Goal: Task Accomplishment & Management: Use online tool/utility

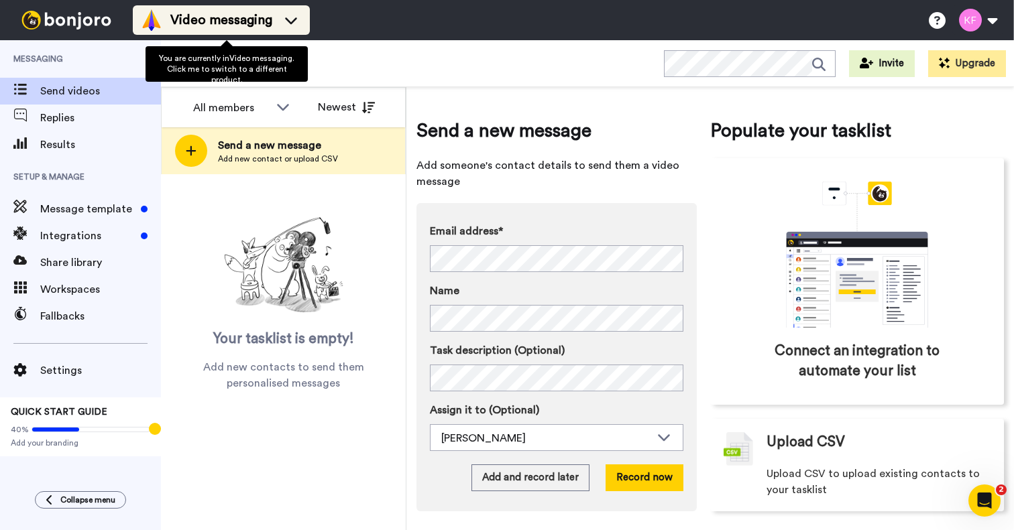
click at [271, 20] on span "Video messaging" at bounding box center [221, 20] width 102 height 19
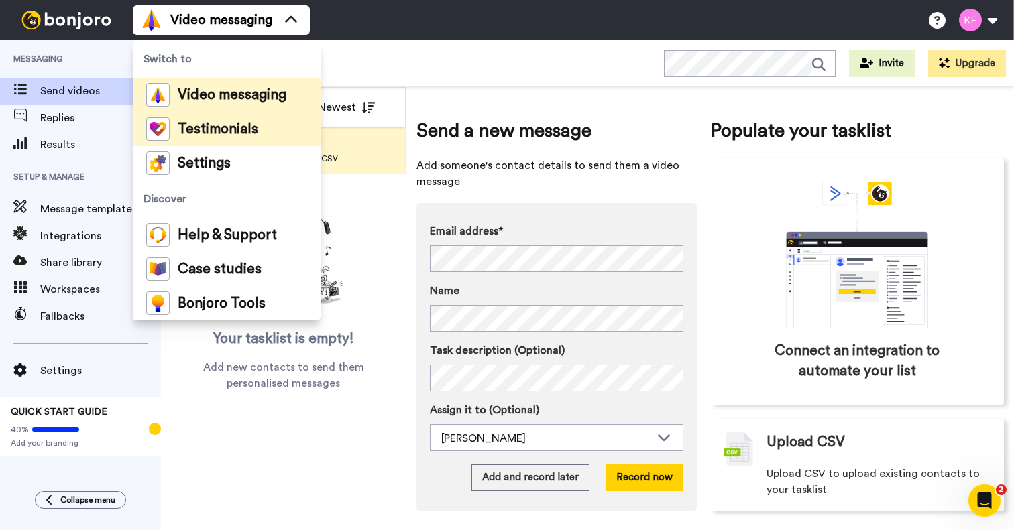
click at [229, 125] on span "Testimonials" at bounding box center [218, 129] width 80 height 13
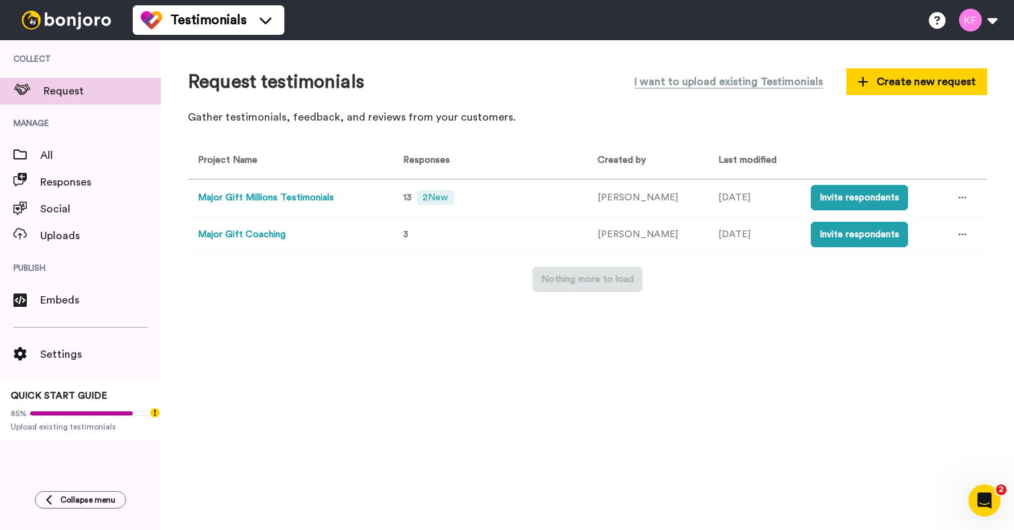
click at [265, 232] on button "Major Gift Coaching" at bounding box center [242, 235] width 88 height 14
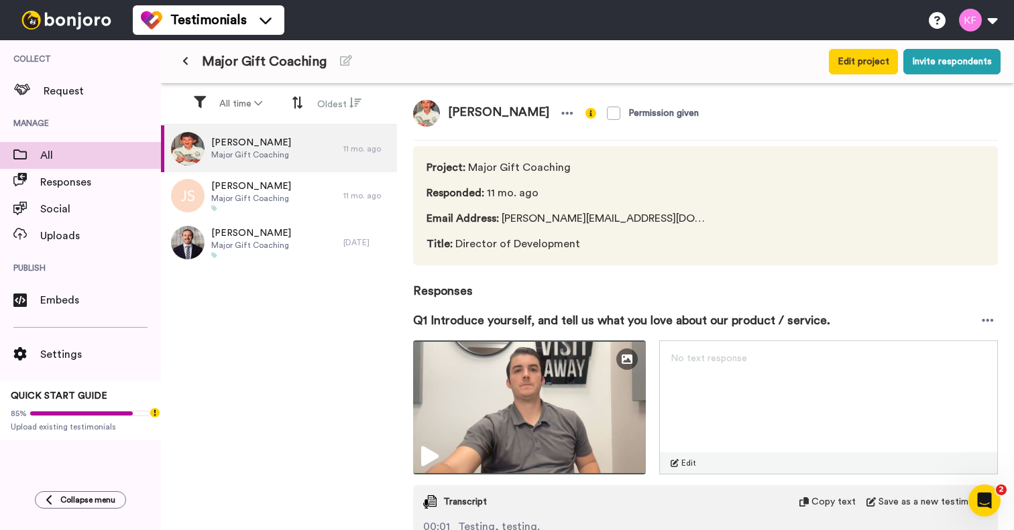
click at [48, 154] on span "All" at bounding box center [100, 155] width 121 height 16
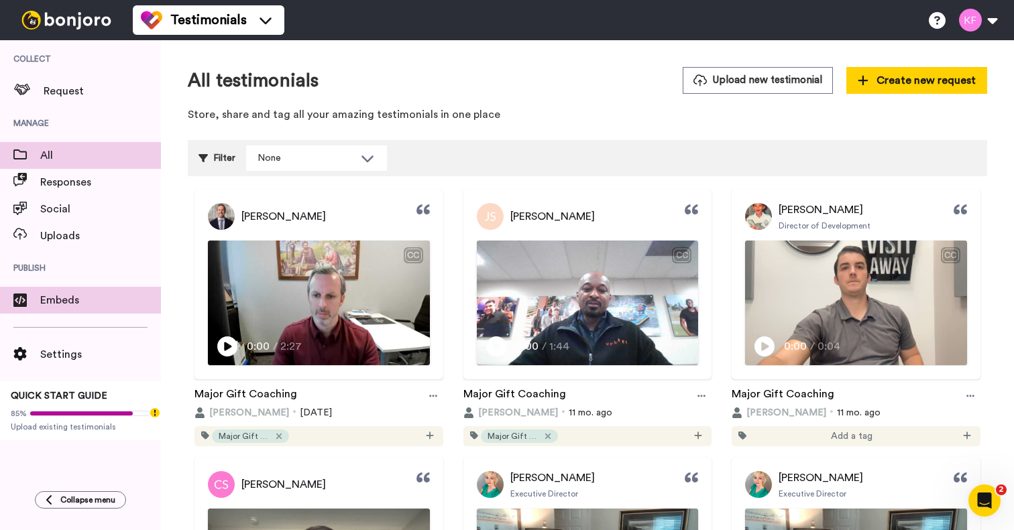
click at [63, 301] on span "Embeds" at bounding box center [100, 300] width 121 height 16
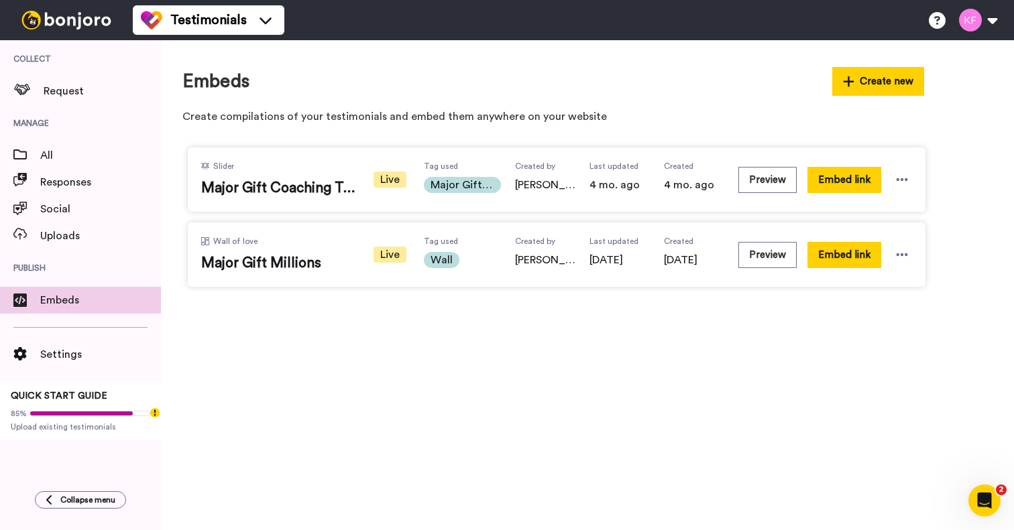
click at [795, 176] on div "Preview Embed link" at bounding box center [825, 180] width 174 height 38
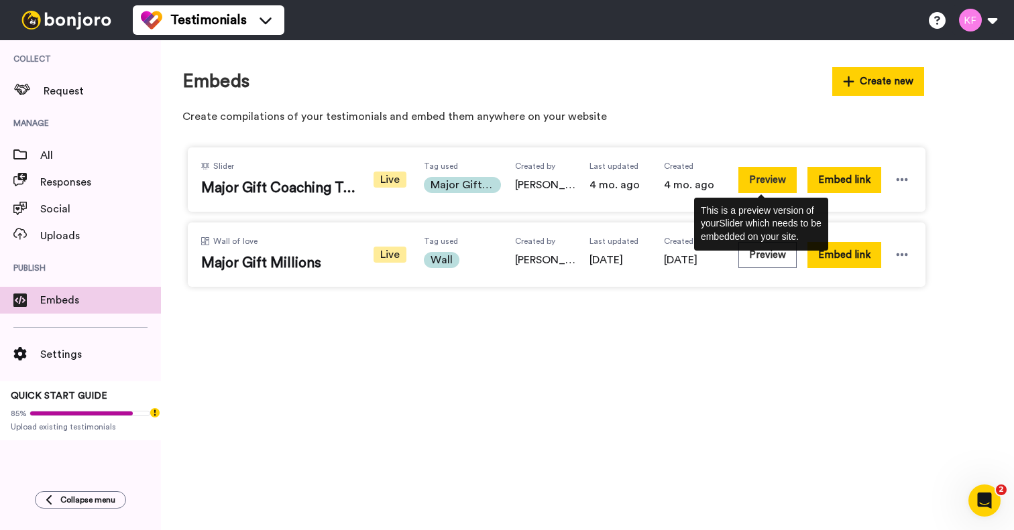
click at [779, 179] on button "Preview" at bounding box center [767, 180] width 58 height 26
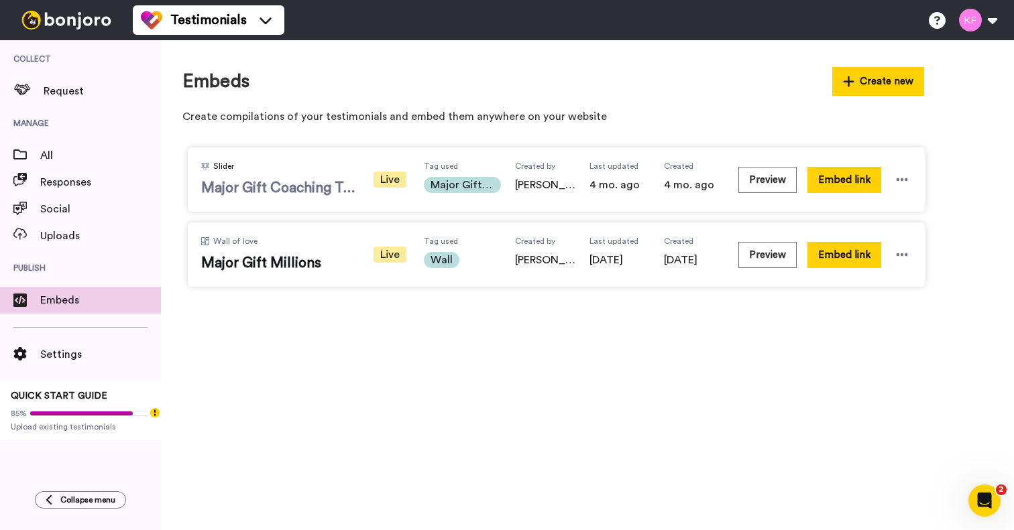
click at [218, 164] on span "Slider" at bounding box center [223, 166] width 21 height 11
click at [202, 166] on icon at bounding box center [205, 166] width 8 height 8
click at [893, 180] on div at bounding box center [902, 180] width 20 height 20
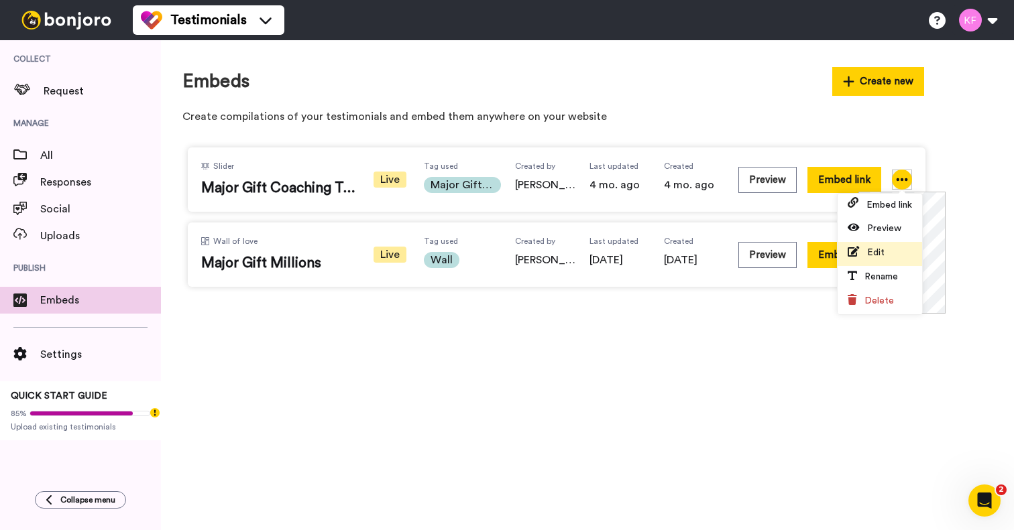
click at [888, 253] on li "Edit" at bounding box center [879, 254] width 84 height 24
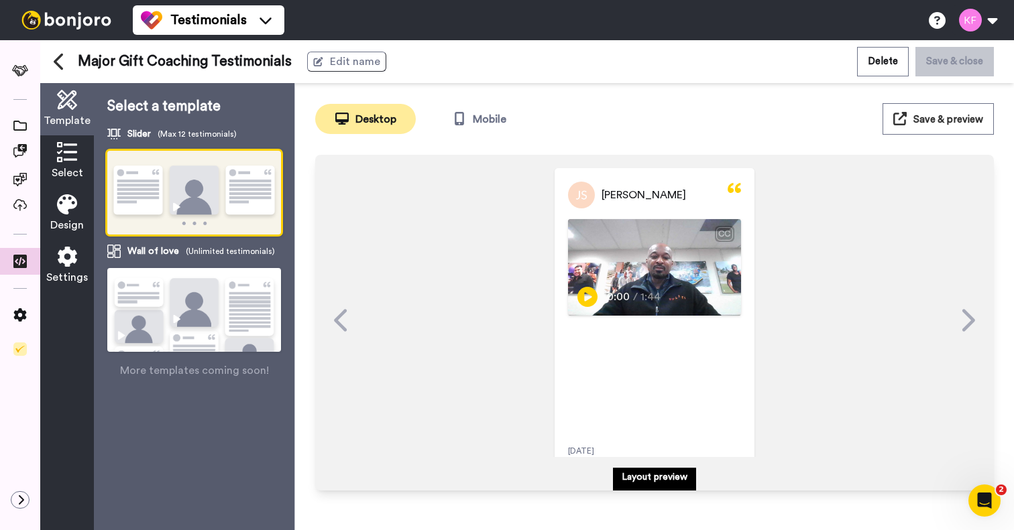
click at [164, 292] on img at bounding box center [194, 327] width 174 height 119
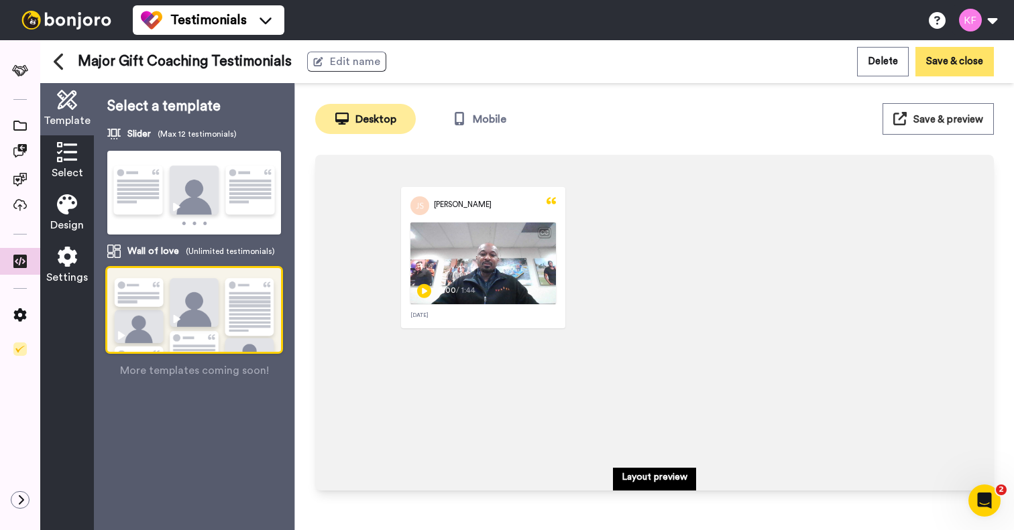
click at [939, 68] on button "Save & close" at bounding box center [954, 61] width 78 height 29
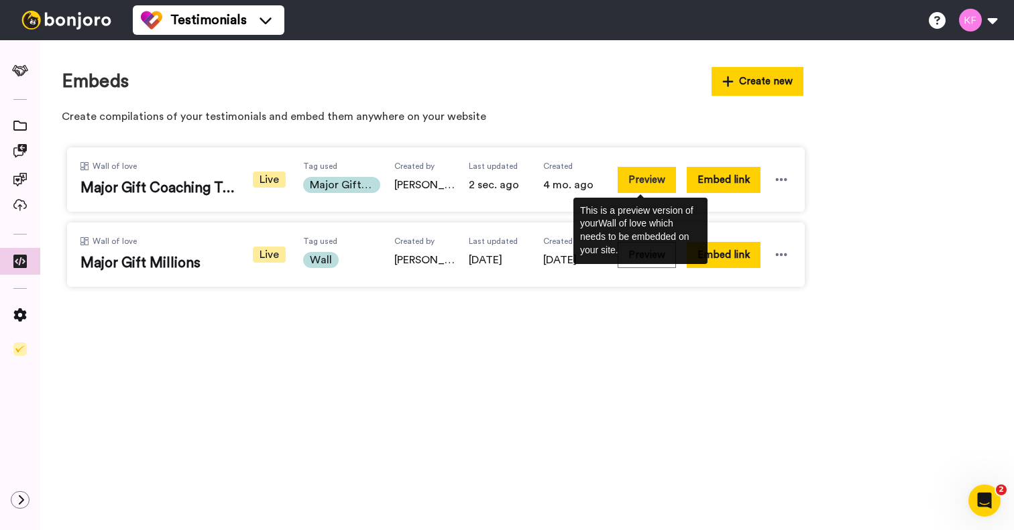
click at [646, 178] on button "Preview" at bounding box center [646, 180] width 58 height 26
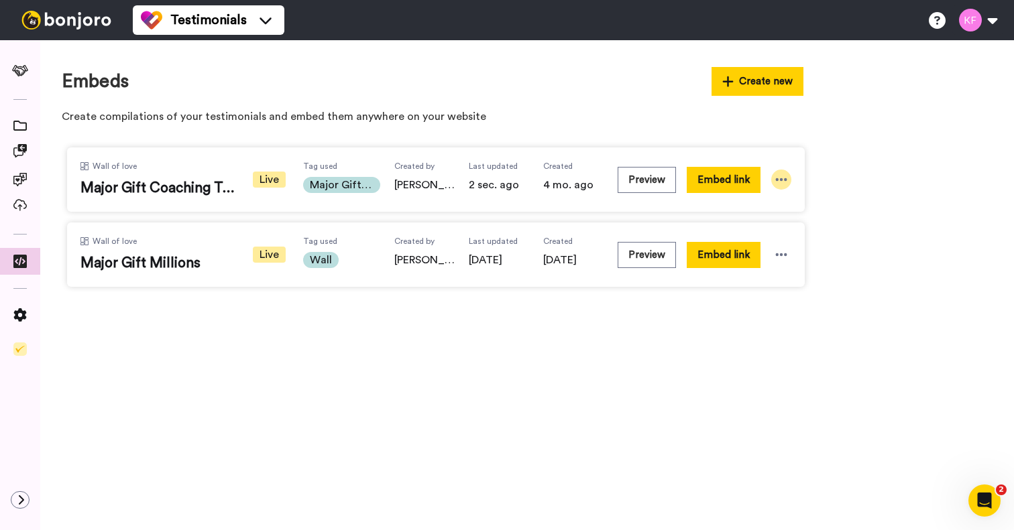
click at [782, 177] on icon at bounding box center [780, 179] width 13 height 13
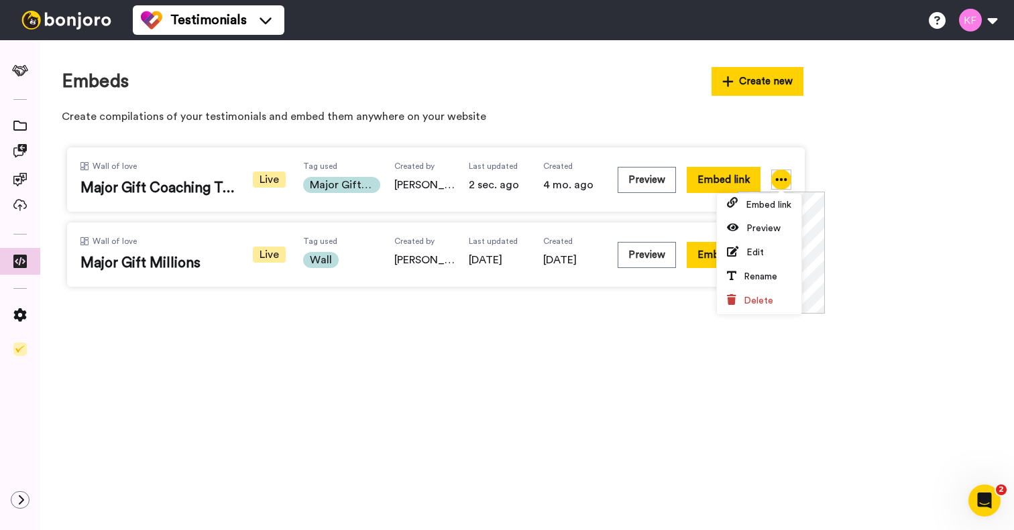
click at [338, 180] on span "Major Gift Coaching" at bounding box center [341, 185] width 77 height 16
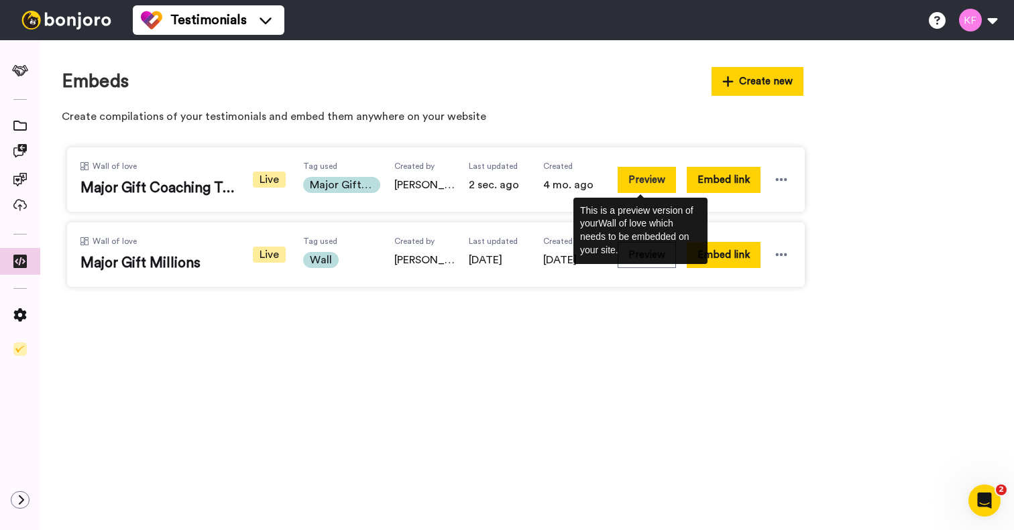
click at [642, 188] on button "Preview" at bounding box center [646, 180] width 58 height 26
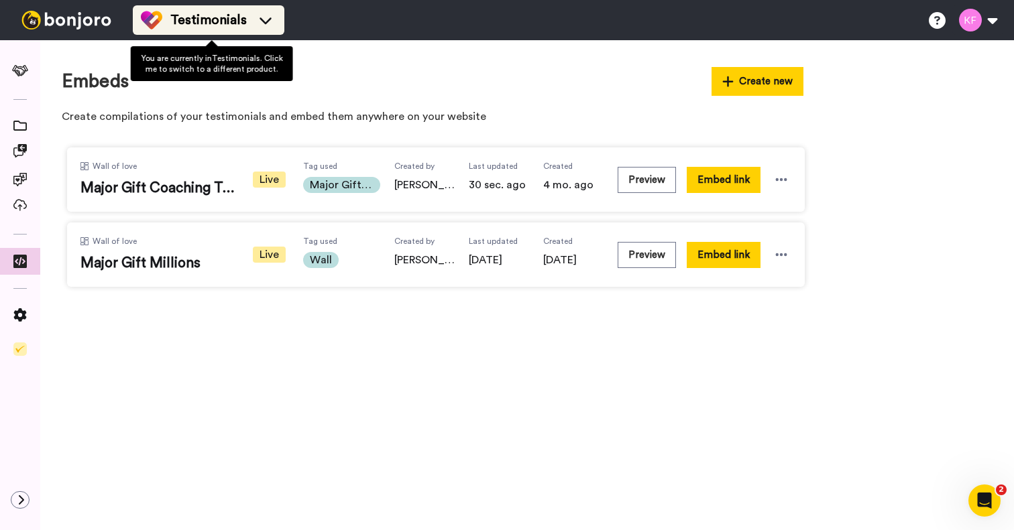
click at [219, 22] on span "Testimonials" at bounding box center [208, 20] width 76 height 19
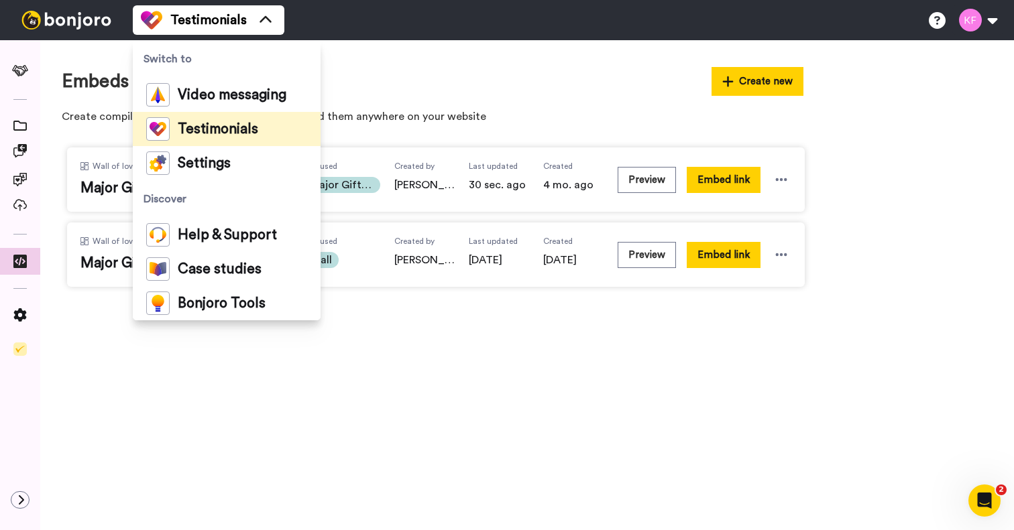
click at [218, 138] on div "Testimonials" at bounding box center [202, 128] width 112 height 23
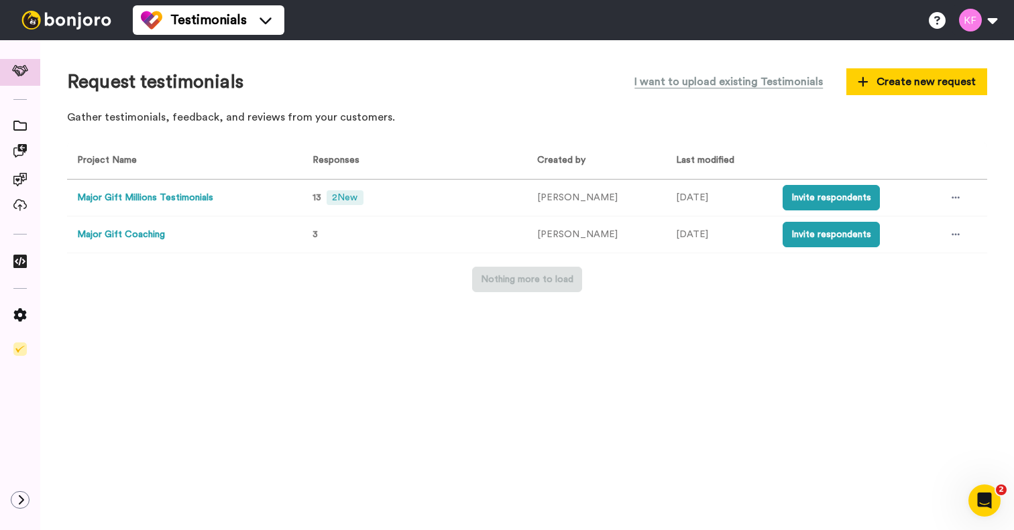
click at [165, 234] on button "Major Gift Coaching" at bounding box center [121, 235] width 88 height 14
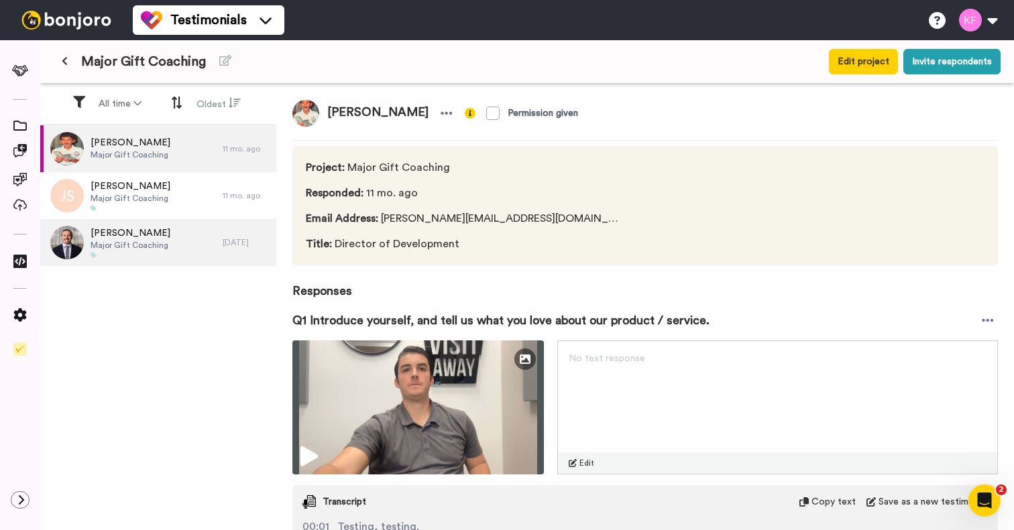
click at [152, 243] on span "Major Gift Coaching" at bounding box center [131, 245] width 80 height 11
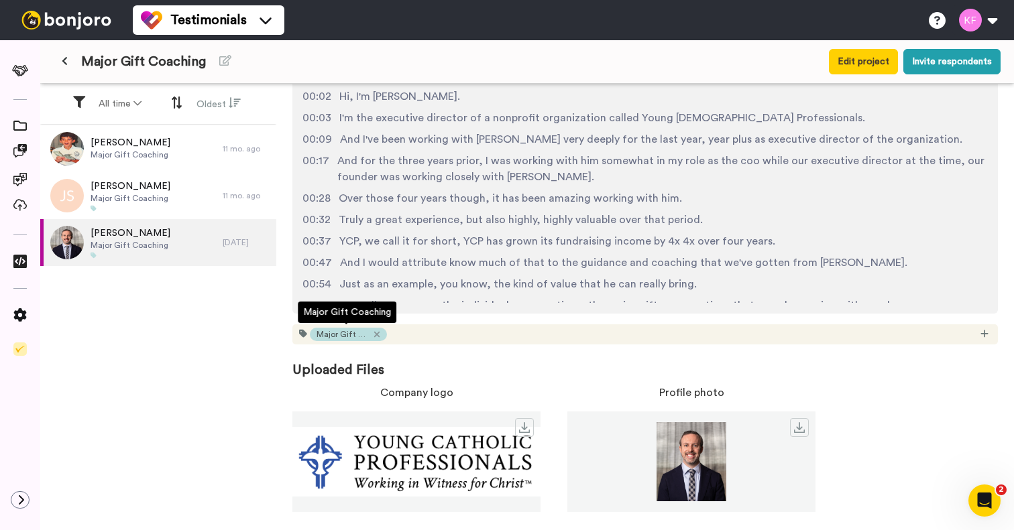
click at [357, 331] on span "Major Gift Coaching" at bounding box center [343, 334] width 54 height 11
click at [19, 260] on icon at bounding box center [19, 261] width 13 height 13
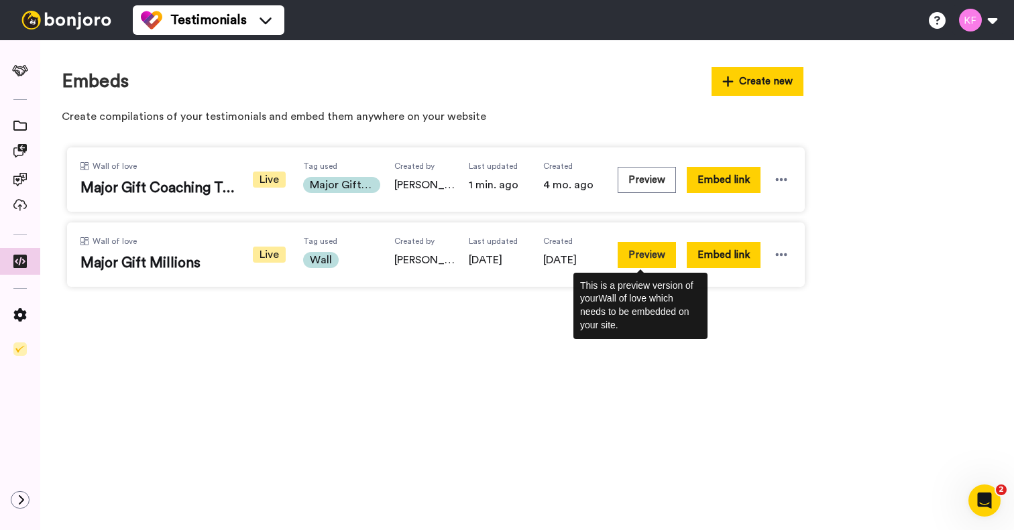
click at [639, 254] on button "Preview" at bounding box center [646, 255] width 58 height 26
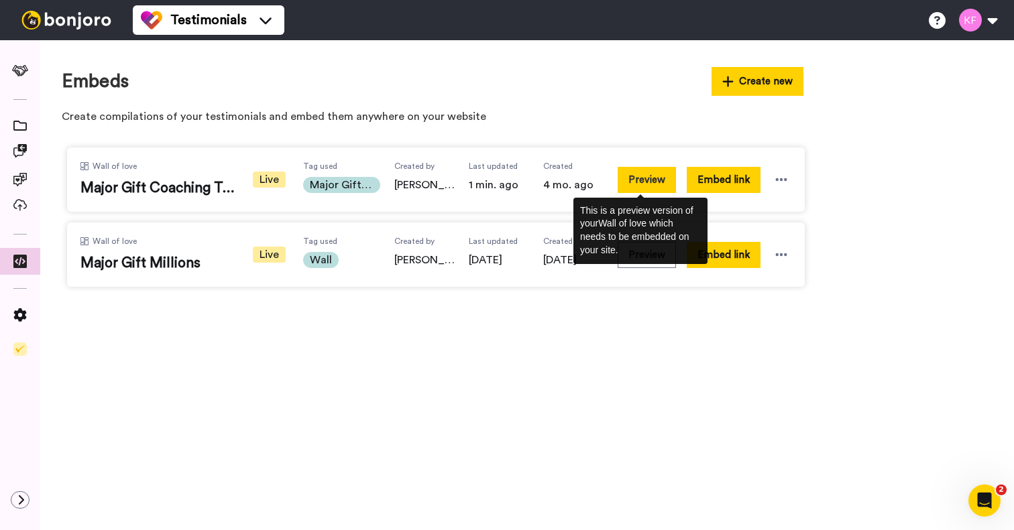
click at [638, 186] on button "Preview" at bounding box center [646, 180] width 58 height 26
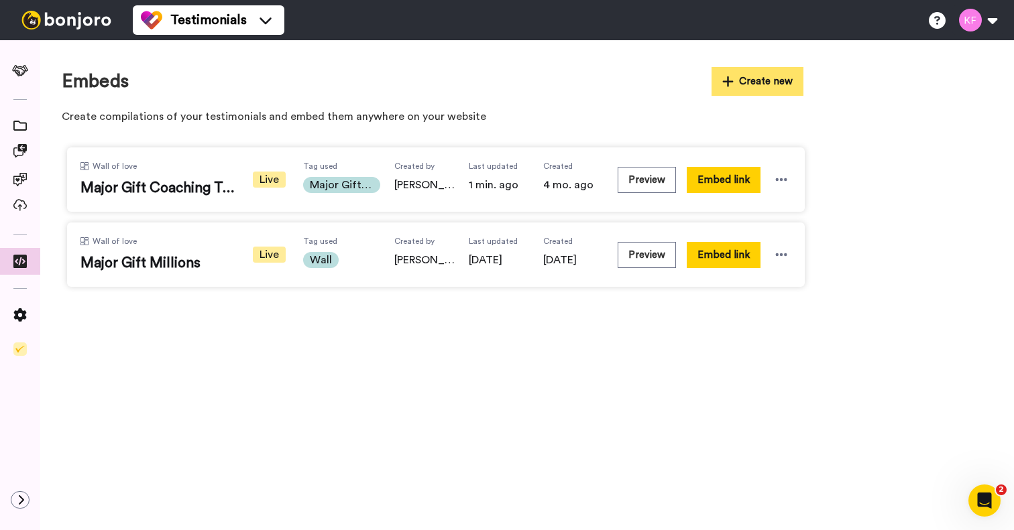
click at [748, 71] on button "Create new" at bounding box center [757, 81] width 93 height 29
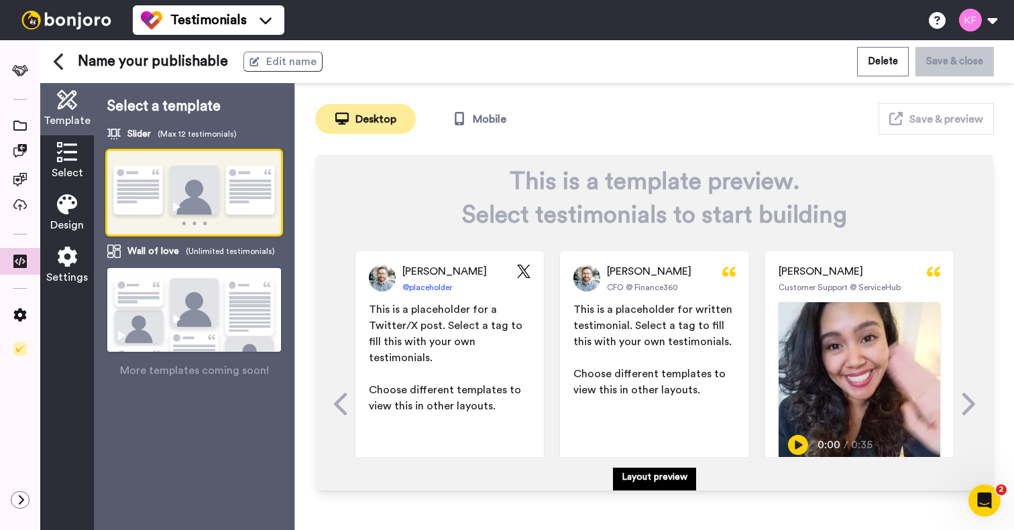
click at [373, 113] on button "Desktop" at bounding box center [365, 119] width 101 height 30
click at [142, 288] on img at bounding box center [194, 327] width 174 height 119
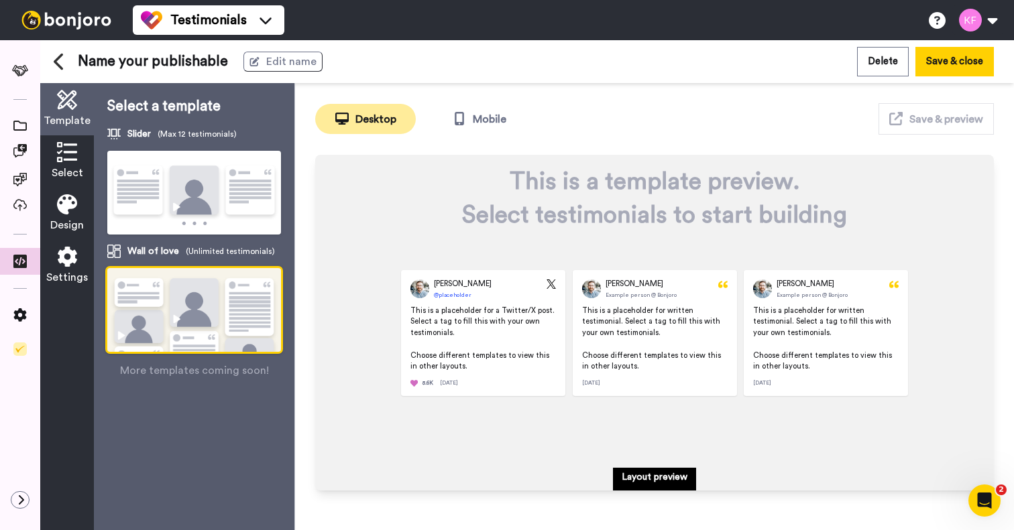
click at [65, 156] on icon at bounding box center [67, 152] width 20 height 20
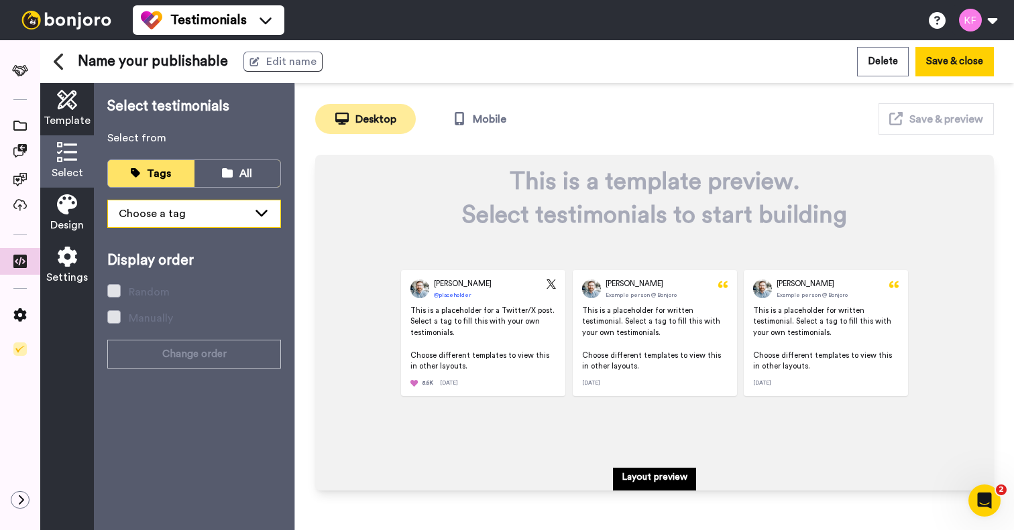
click at [203, 219] on div "Choose a tag" at bounding box center [183, 214] width 129 height 16
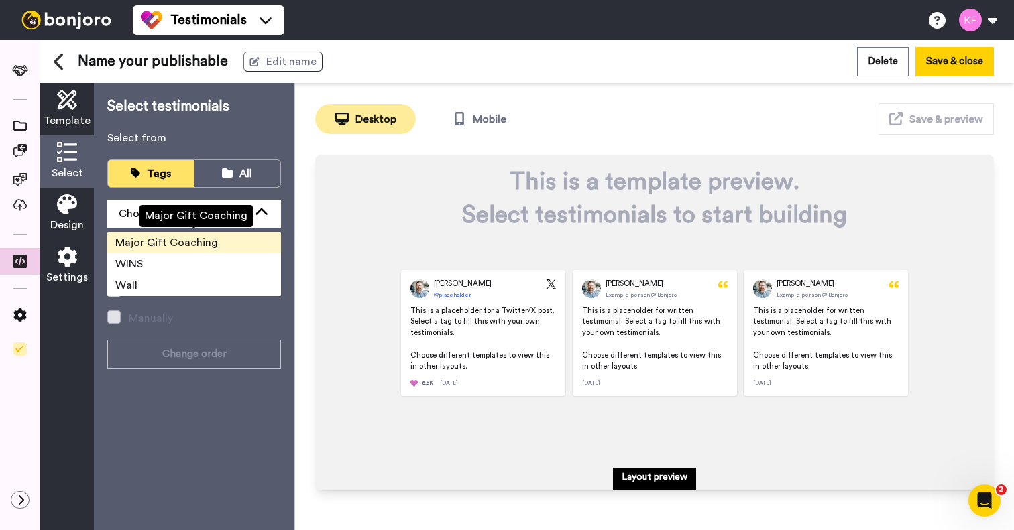
click at [193, 241] on span "Major Gift Coaching" at bounding box center [166, 242] width 103 height 11
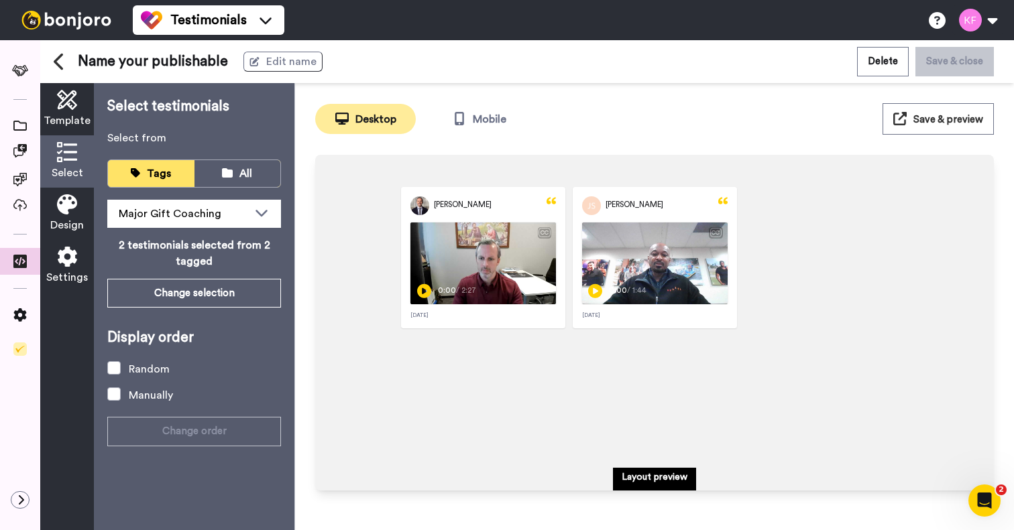
click at [184, 56] on span "Name your publishable" at bounding box center [153, 62] width 150 height 20
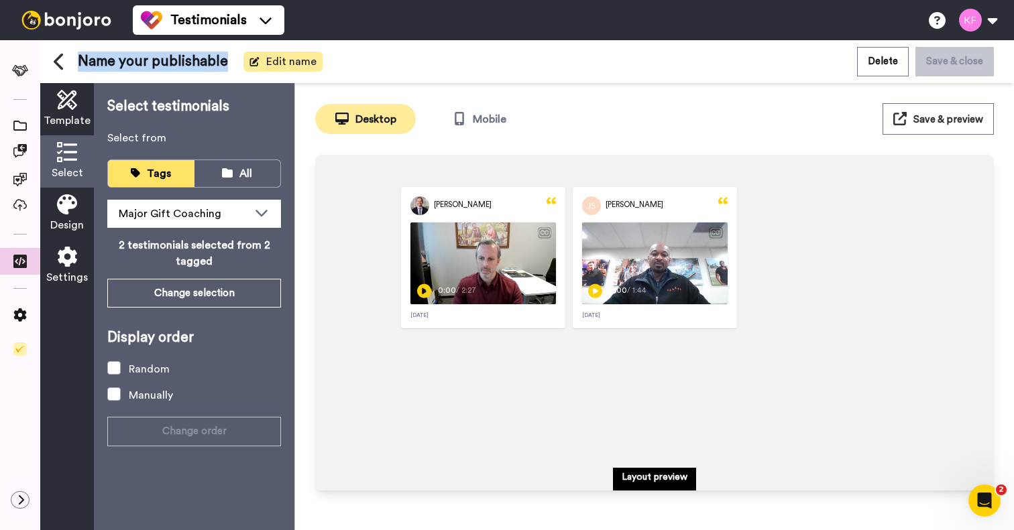
click at [272, 56] on button "Edit name" at bounding box center [282, 62] width 79 height 20
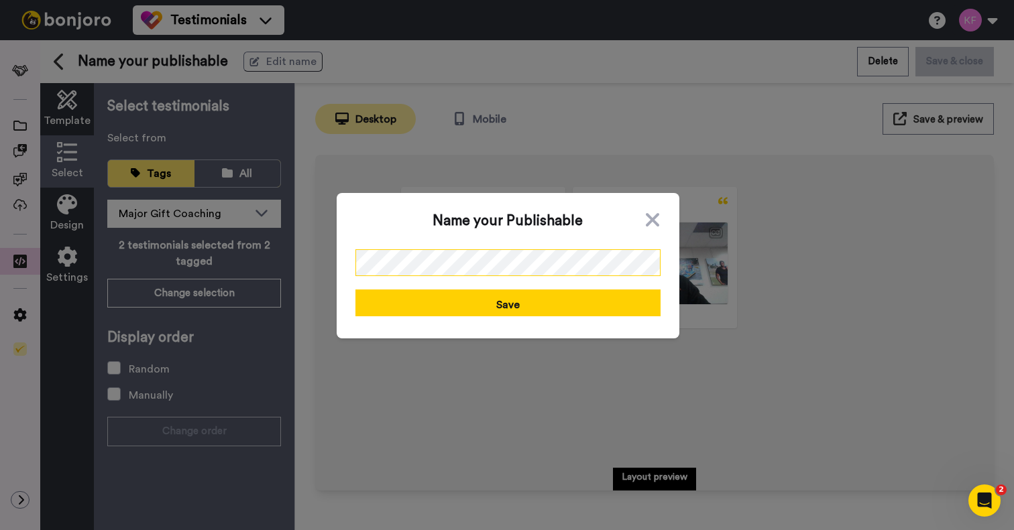
click at [279, 247] on div "Name your Publishable Save" at bounding box center [507, 265] width 1014 height 530
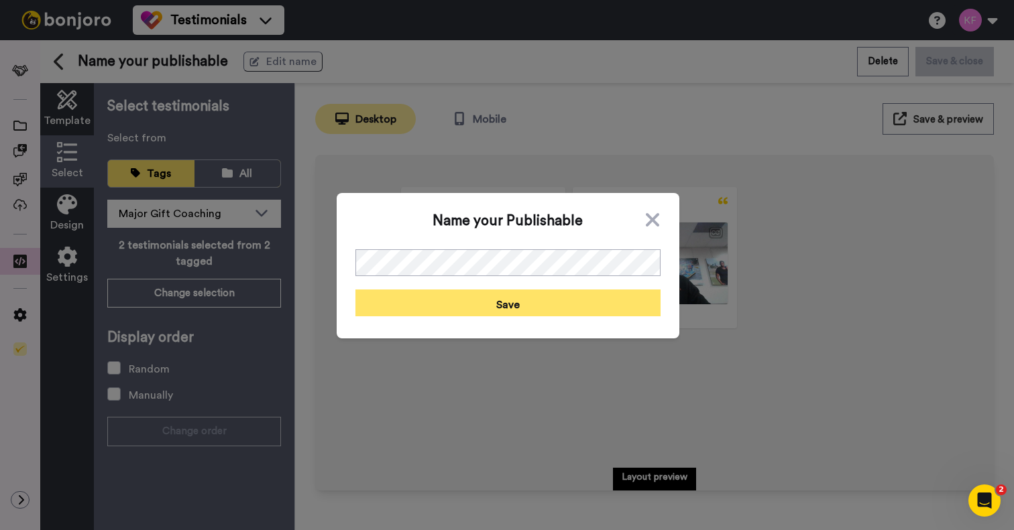
click at [394, 314] on button "Save" at bounding box center [507, 303] width 305 height 27
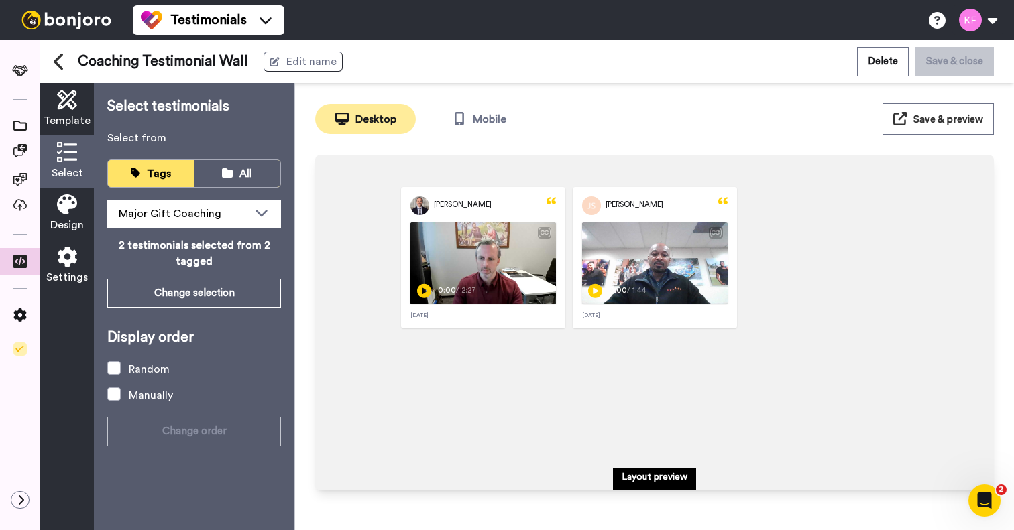
click at [60, 208] on icon at bounding box center [67, 204] width 20 height 20
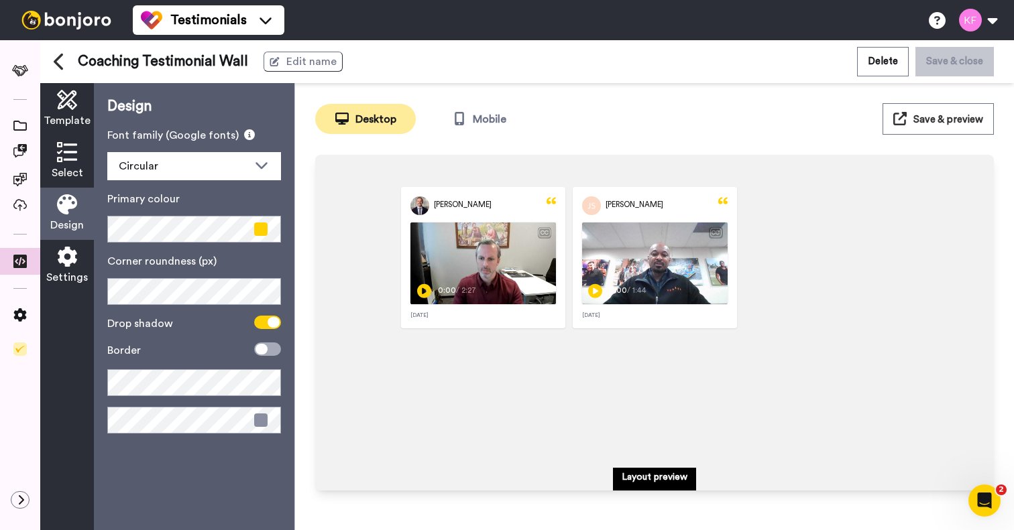
click at [74, 264] on icon at bounding box center [67, 257] width 20 height 20
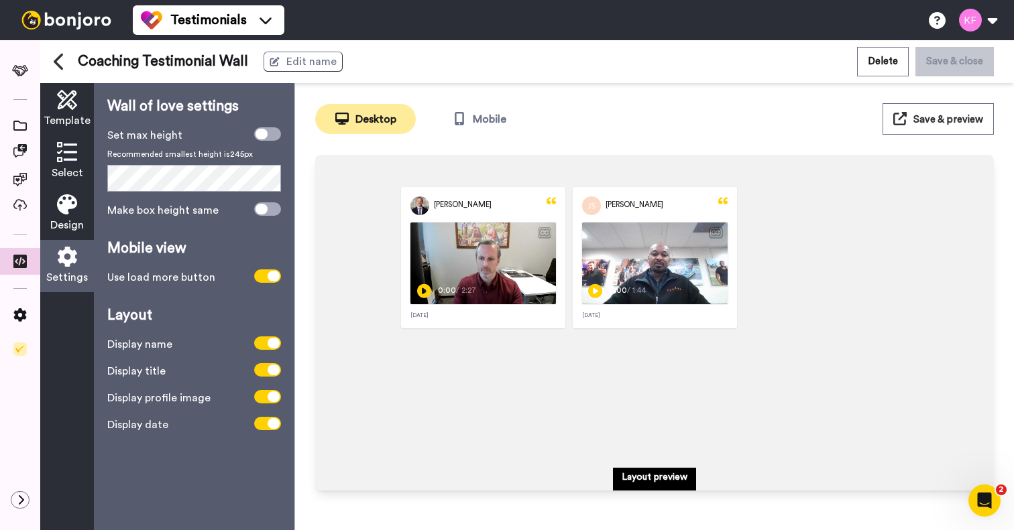
click at [931, 116] on span "Save & preview" at bounding box center [948, 120] width 70 height 10
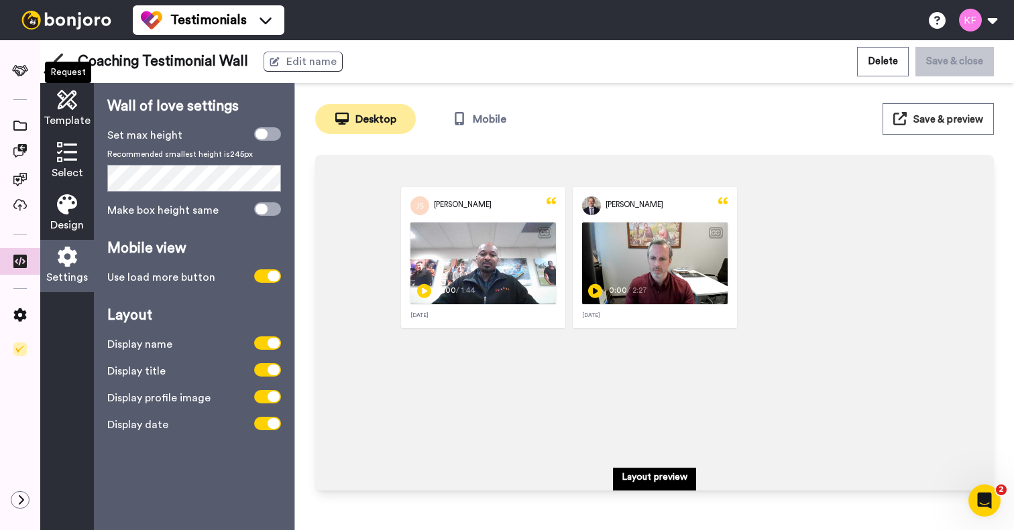
click at [23, 51] on div at bounding box center [20, 285] width 40 height 490
click at [21, 120] on span at bounding box center [20, 126] width 40 height 13
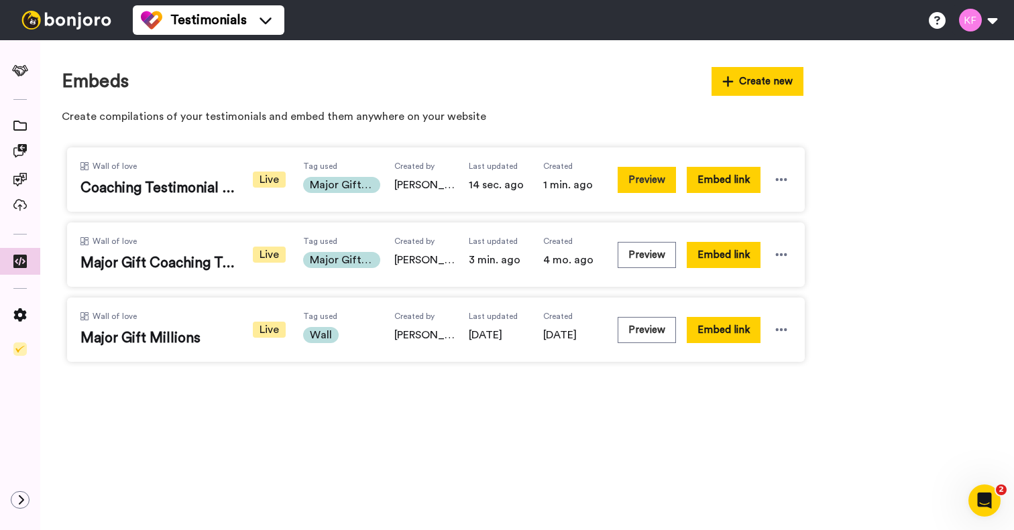
click at [652, 178] on button "Preview" at bounding box center [646, 180] width 58 height 26
